Goal: Check status: Check status

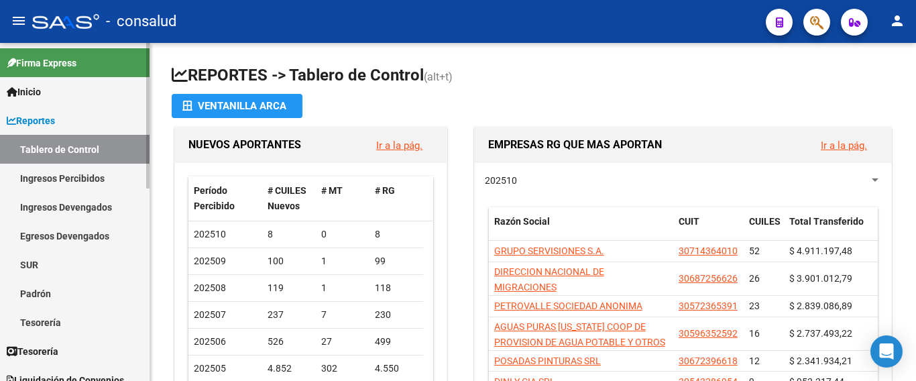
scroll to position [201, 0]
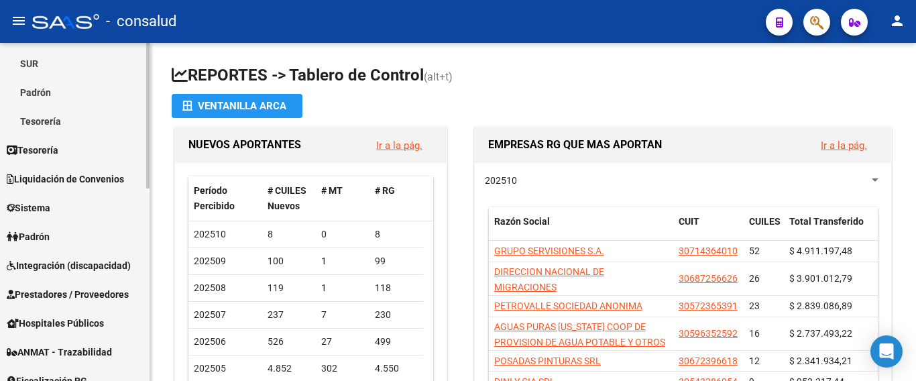
click at [47, 235] on span "Padrón" at bounding box center [28, 236] width 43 height 15
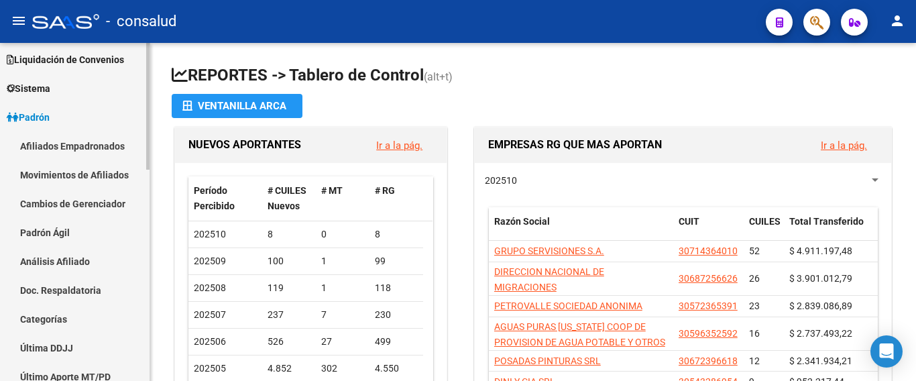
scroll to position [134, 0]
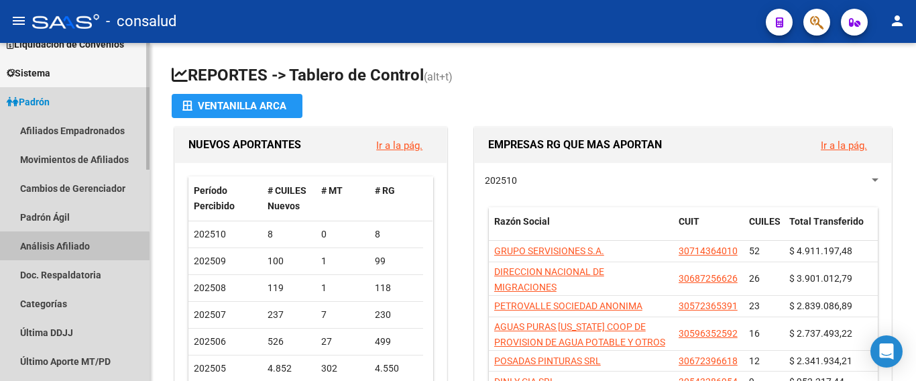
click at [64, 251] on link "Análisis Afiliado" at bounding box center [75, 245] width 150 height 29
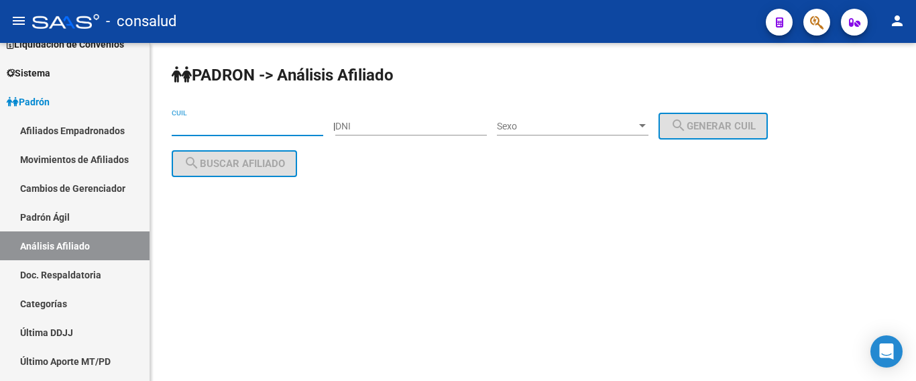
click at [198, 131] on input "CUIL" at bounding box center [248, 126] width 152 height 11
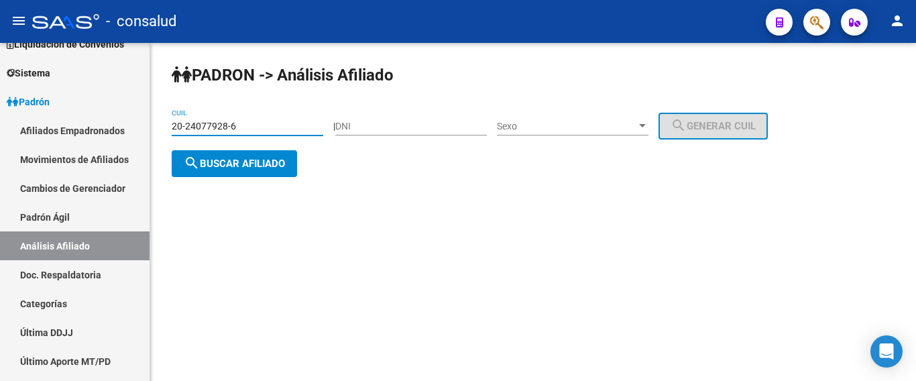
click at [268, 164] on span "search Buscar afiliado" at bounding box center [234, 164] width 101 height 12
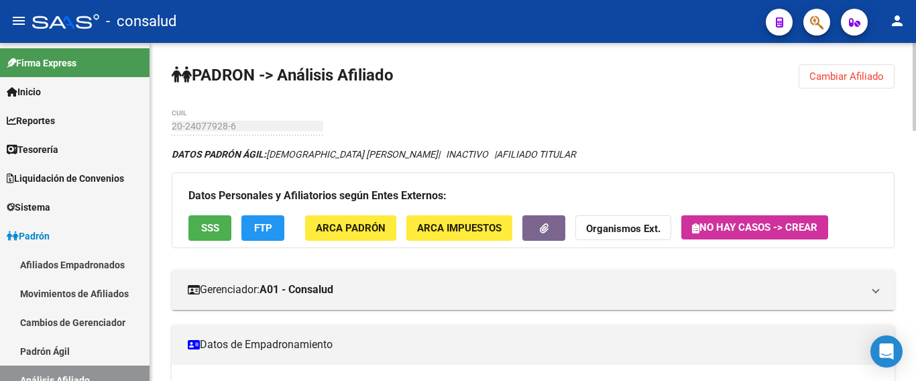
click at [268, 125] on input "20-24077928-6" at bounding box center [248, 126] width 152 height 11
drag, startPoint x: 827, startPoint y: 74, endPoint x: 503, endPoint y: 331, distance: 413.3
click at [825, 73] on span "Cambiar Afiliado" at bounding box center [846, 76] width 74 height 12
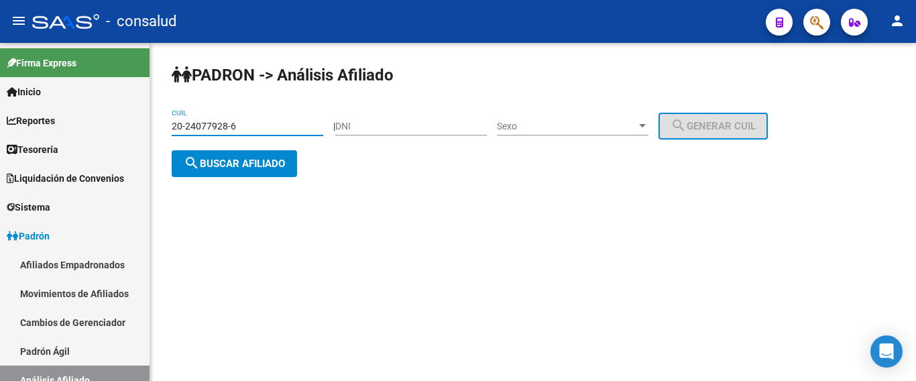
click at [248, 126] on input "20-24077928-6" at bounding box center [248, 126] width 152 height 11
drag, startPoint x: 248, startPoint y: 126, endPoint x: 77, endPoint y: 133, distance: 171.1
click at [77, 133] on mat-sidenav-container "Firma Express Inicio Calendario SSS Instructivos Contacto OS Reportes Tablero d…" at bounding box center [458, 212] width 916 height 338
drag, startPoint x: 190, startPoint y: 133, endPoint x: 174, endPoint y: 125, distance: 18.3
click at [174, 123] on input "20-24077928-6" at bounding box center [248, 126] width 152 height 11
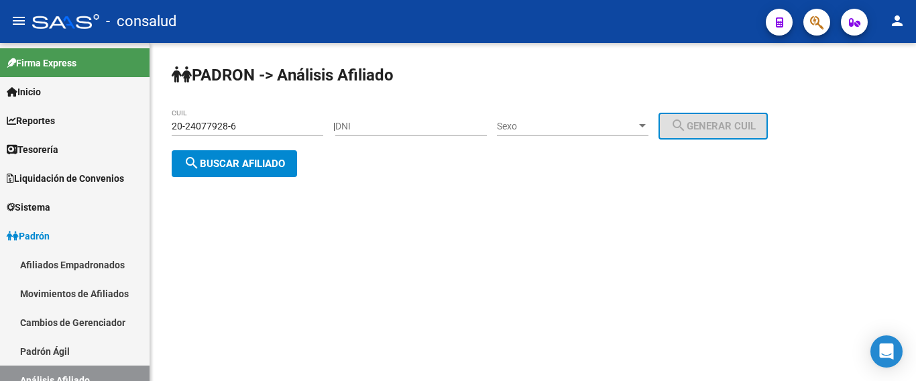
drag, startPoint x: 174, startPoint y: 124, endPoint x: 236, endPoint y: 123, distance: 62.4
click at [271, 131] on div "PADRON -> Análisis Afiliado 20-24077928-6 CUIL | DNI Sexo Sexo search Generar C…" at bounding box center [533, 131] width 766 height 177
paste input "321-1"
type input "20-24077321-1"
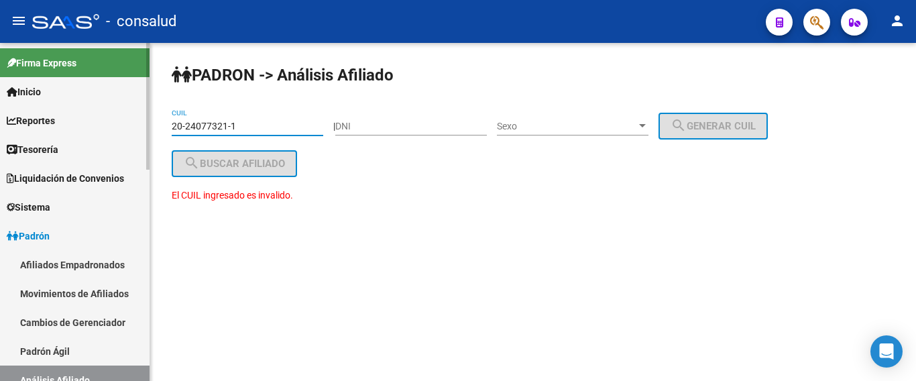
drag, startPoint x: 239, startPoint y: 127, endPoint x: 53, endPoint y: 122, distance: 186.5
click at [53, 122] on mat-sidenav-container "Firma Express Inicio Calendario SSS Instructivos Contacto OS Reportes Tablero d…" at bounding box center [458, 212] width 916 height 338
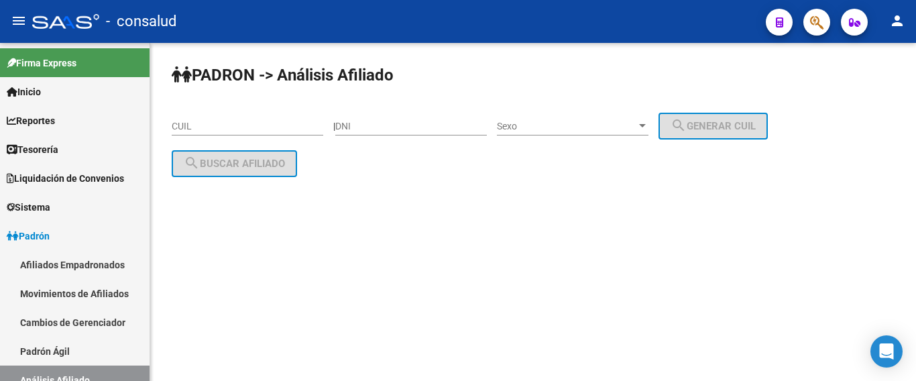
drag, startPoint x: 243, startPoint y: 129, endPoint x: 207, endPoint y: 117, distance: 38.4
click at [207, 117] on div "CUIL" at bounding box center [248, 122] width 152 height 27
click at [204, 128] on input "CUIL" at bounding box center [248, 126] width 152 height 11
paste input "32-118232"
click at [221, 123] on input "32-118232" at bounding box center [248, 126] width 152 height 11
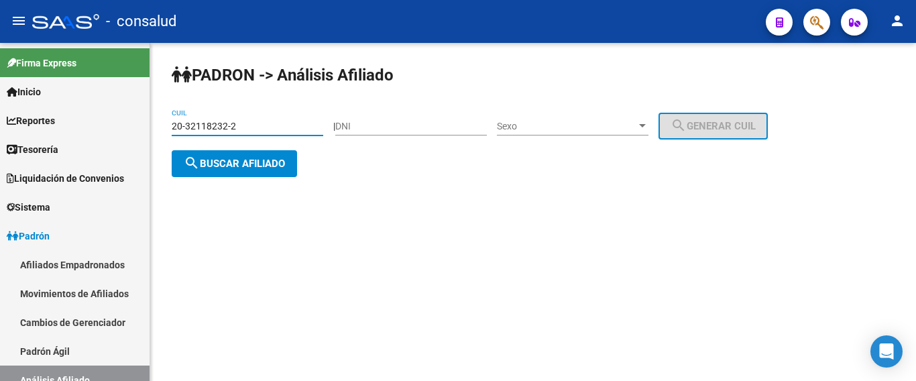
type input "20-32118232-2"
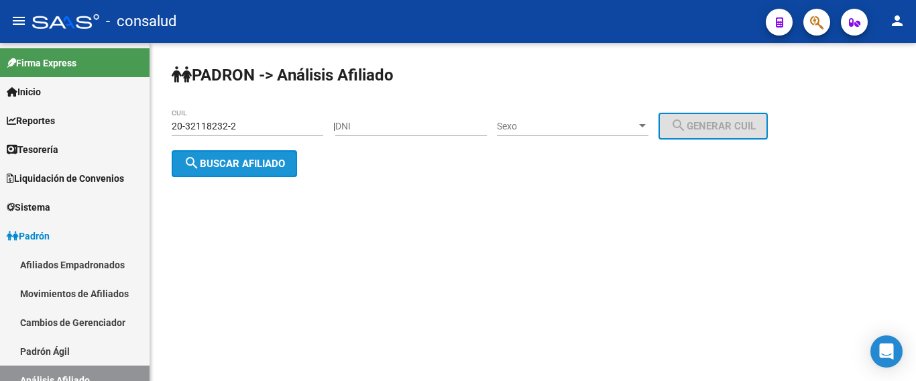
click at [235, 162] on span "search Buscar afiliado" at bounding box center [234, 164] width 101 height 12
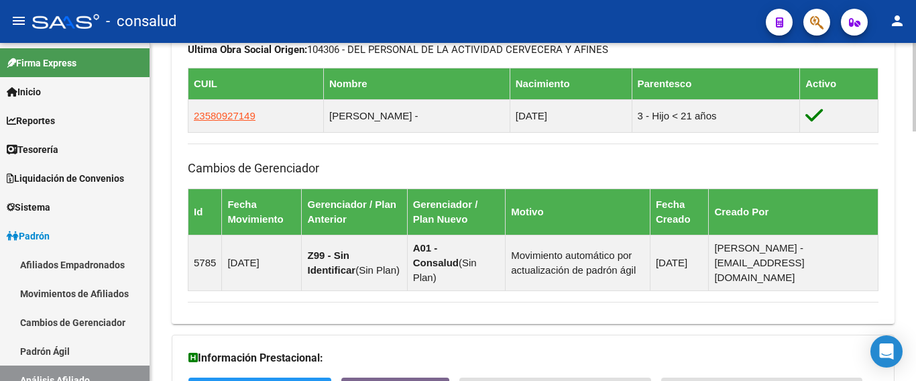
scroll to position [671, 0]
